Goal: Task Accomplishment & Management: Use online tool/utility

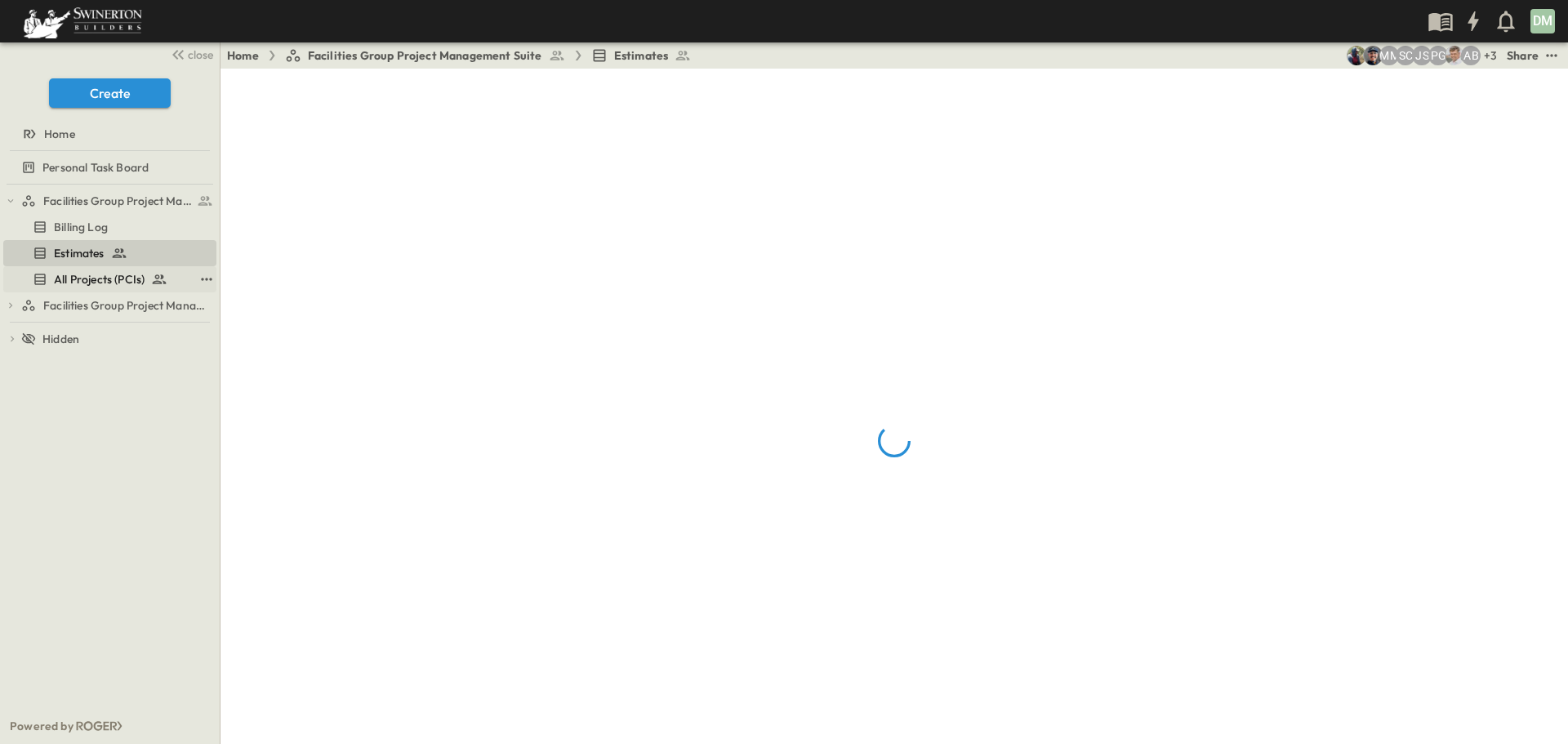
click at [106, 281] on span "All Projects (PCIs)" at bounding box center [99, 279] width 91 height 17
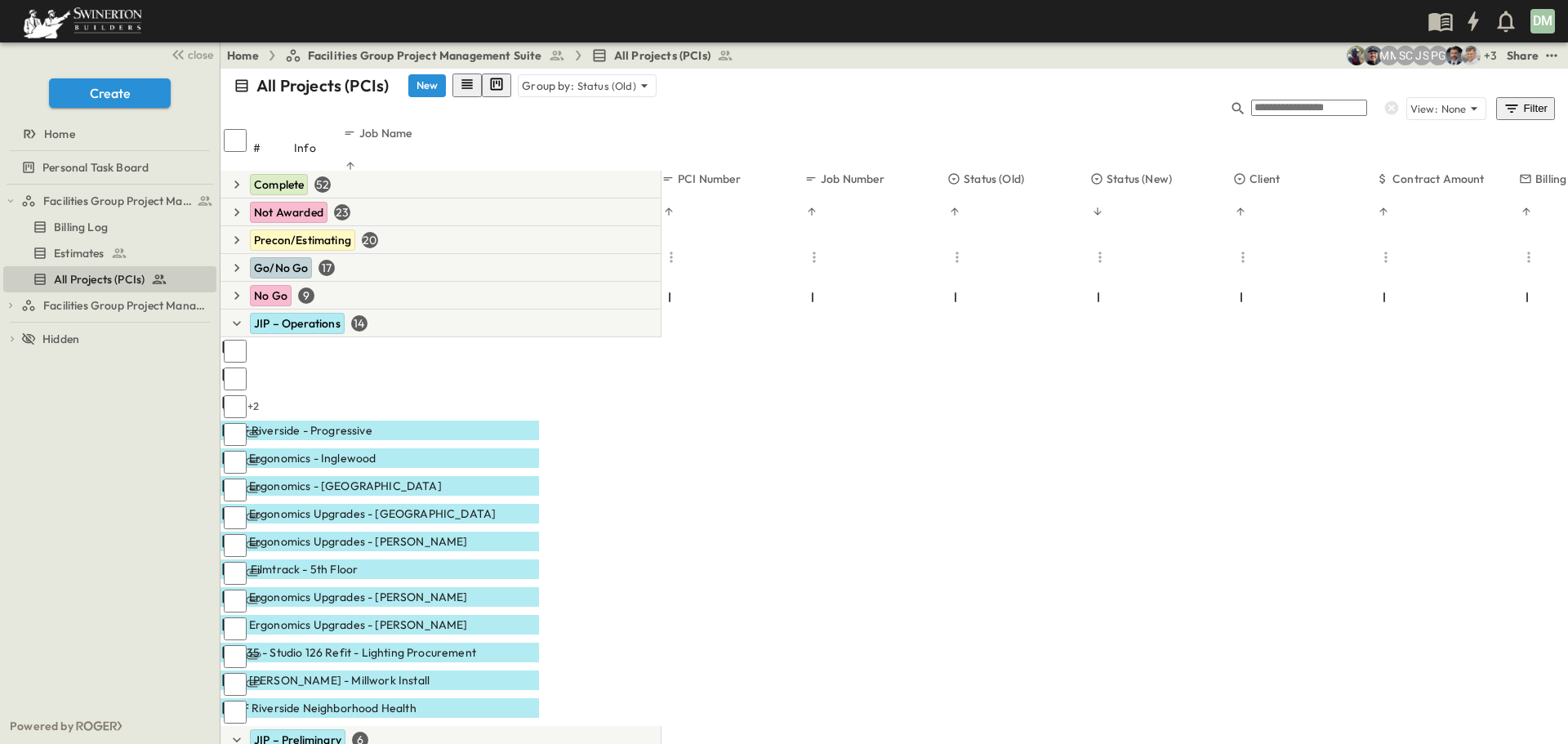
click at [536, 508] on p "OPEN" at bounding box center [522, 514] width 28 height 13
